Goal: Transaction & Acquisition: Book appointment/travel/reservation

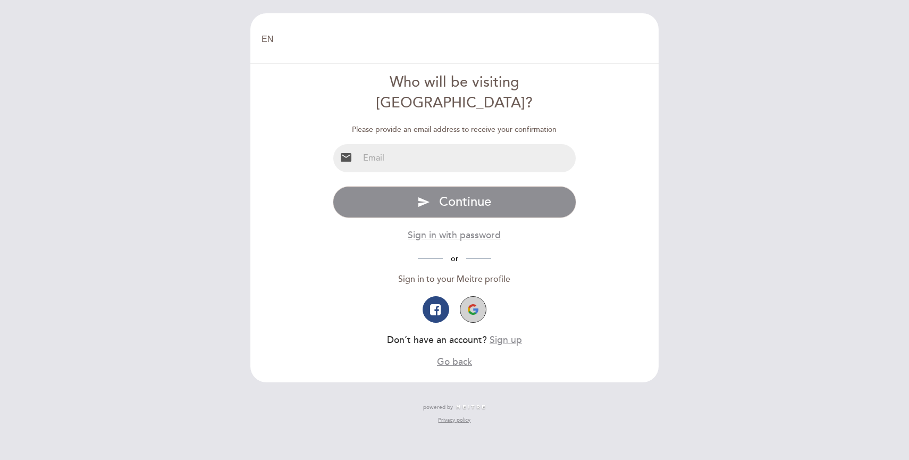
click at [475, 304] on img "button" at bounding box center [473, 309] width 11 height 11
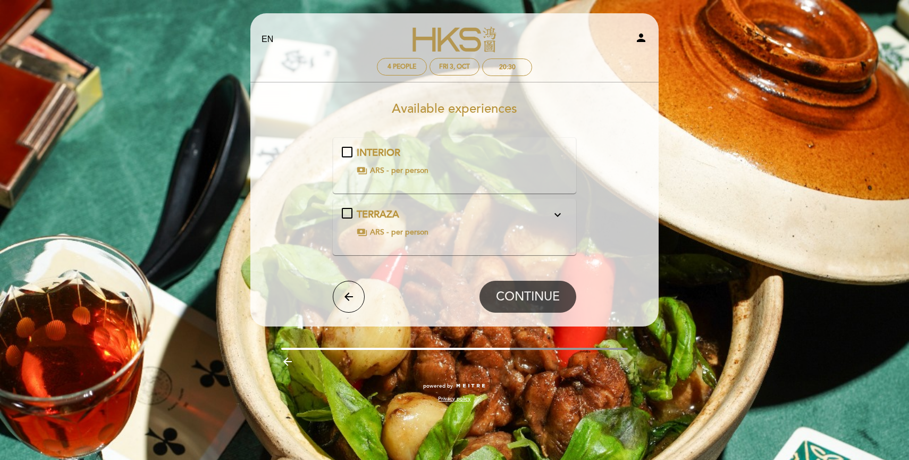
click at [351, 154] on div "INTERIOR payments ARS - per person" at bounding box center [455, 161] width 226 height 30
click at [511, 297] on span "CONTINUE" at bounding box center [528, 296] width 64 height 15
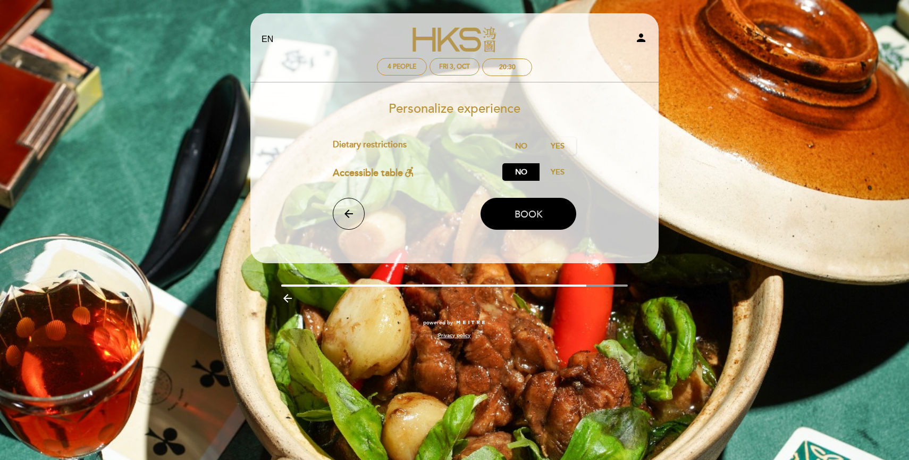
click at [519, 216] on span "Book" at bounding box center [529, 214] width 28 height 12
click at [523, 146] on label "No" at bounding box center [520, 146] width 37 height 18
click at [525, 206] on button "Book" at bounding box center [529, 214] width 96 height 32
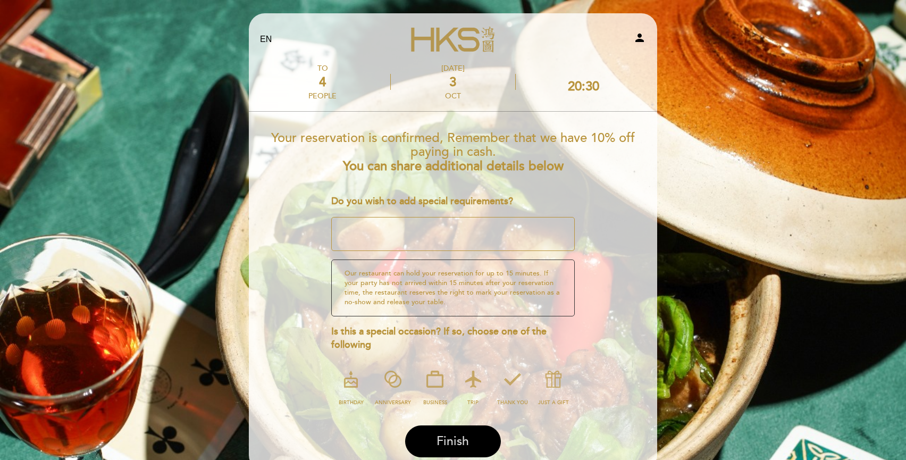
click at [435, 436] on button "Finish" at bounding box center [453, 441] width 96 height 32
